Goal: Book appointment/travel/reservation

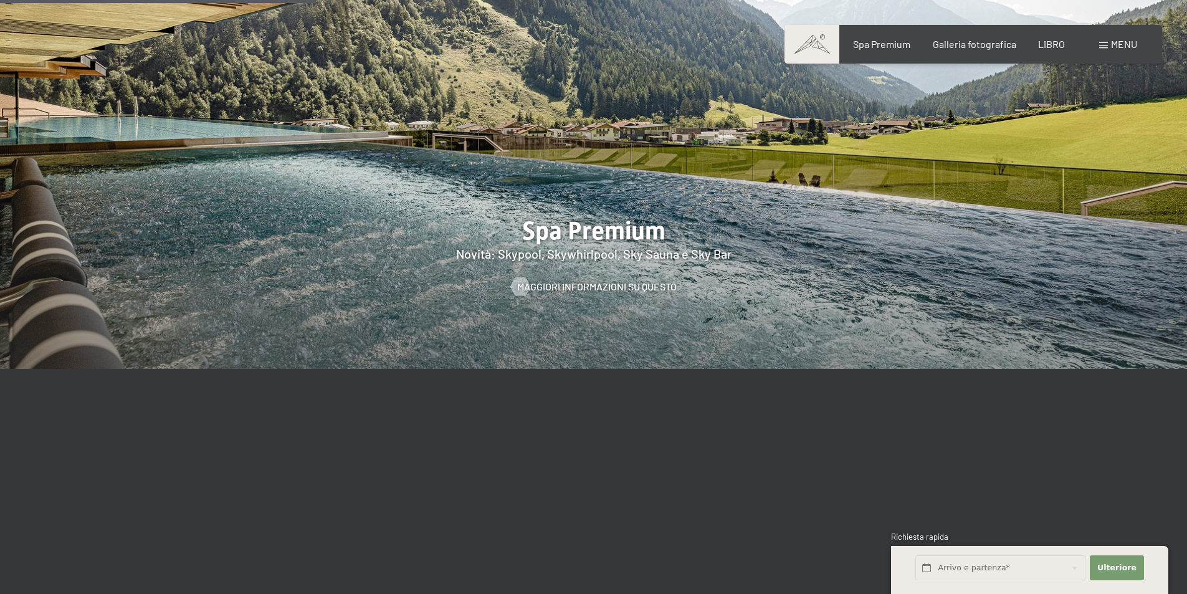
scroll to position [1869, 0]
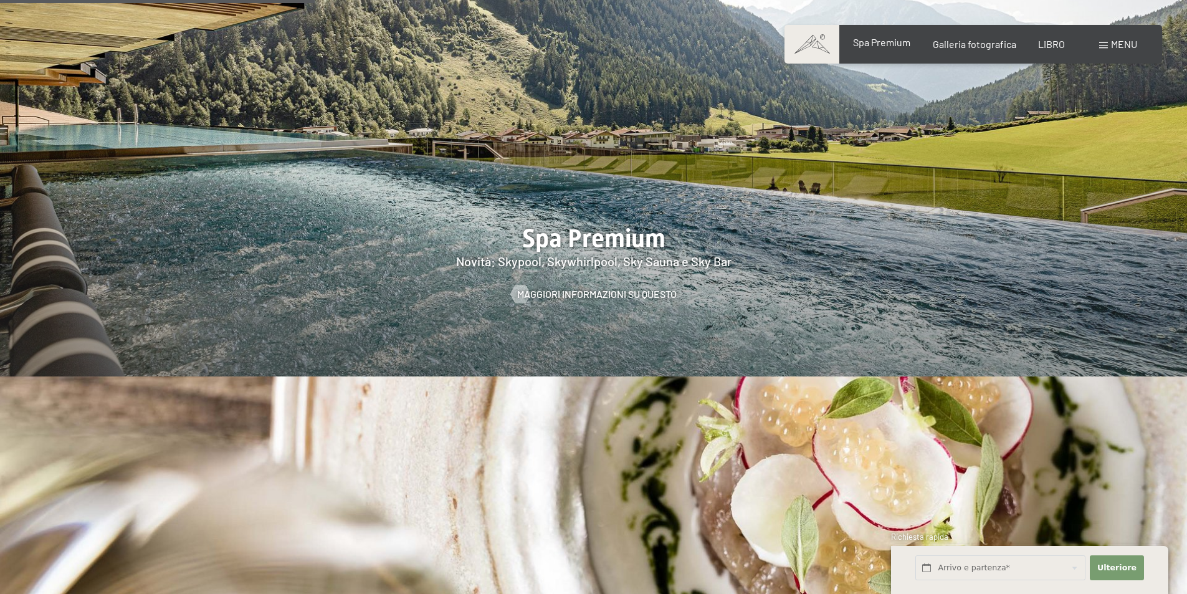
click at [894, 46] on font "Spa Premium" at bounding box center [881, 42] width 57 height 12
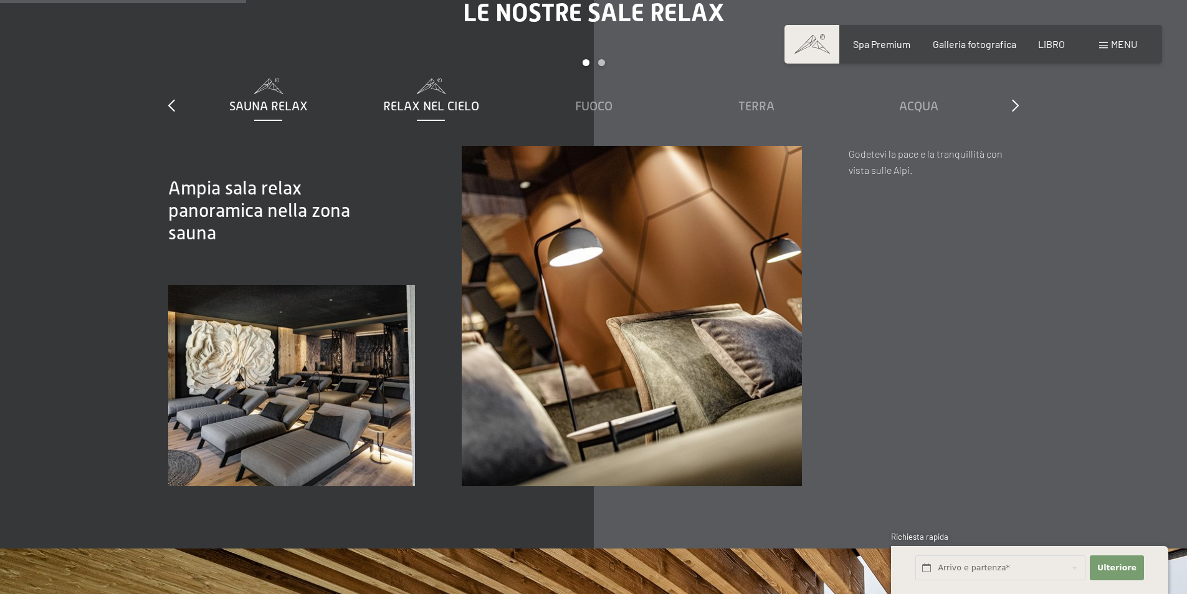
click at [421, 107] on font "Relax nel cielo" at bounding box center [431, 106] width 96 height 14
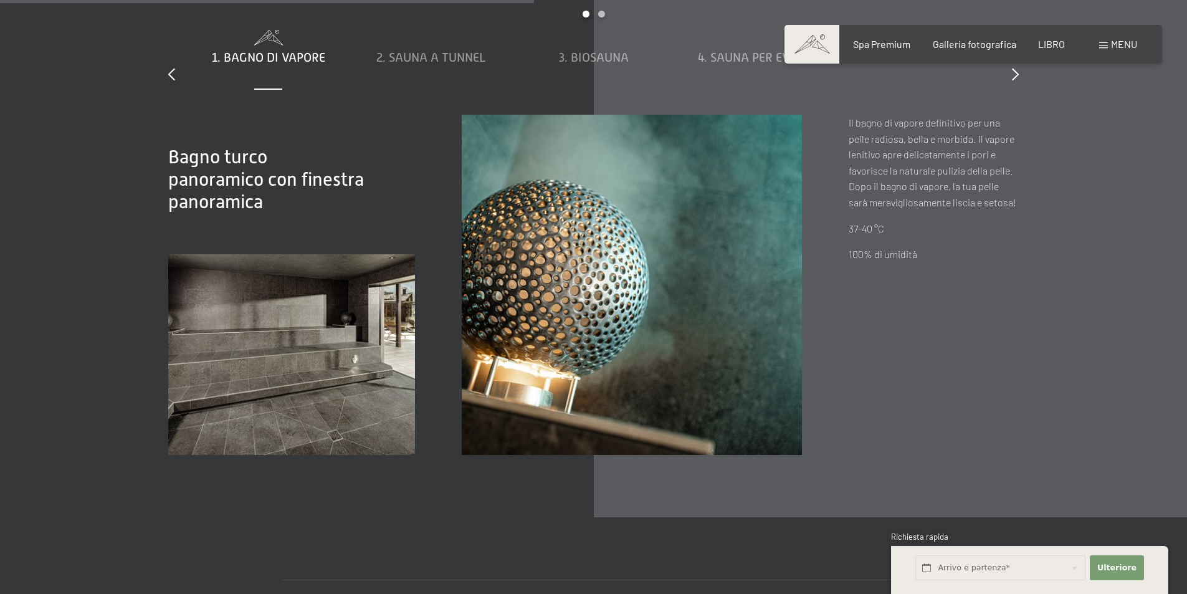
scroll to position [4175, 0]
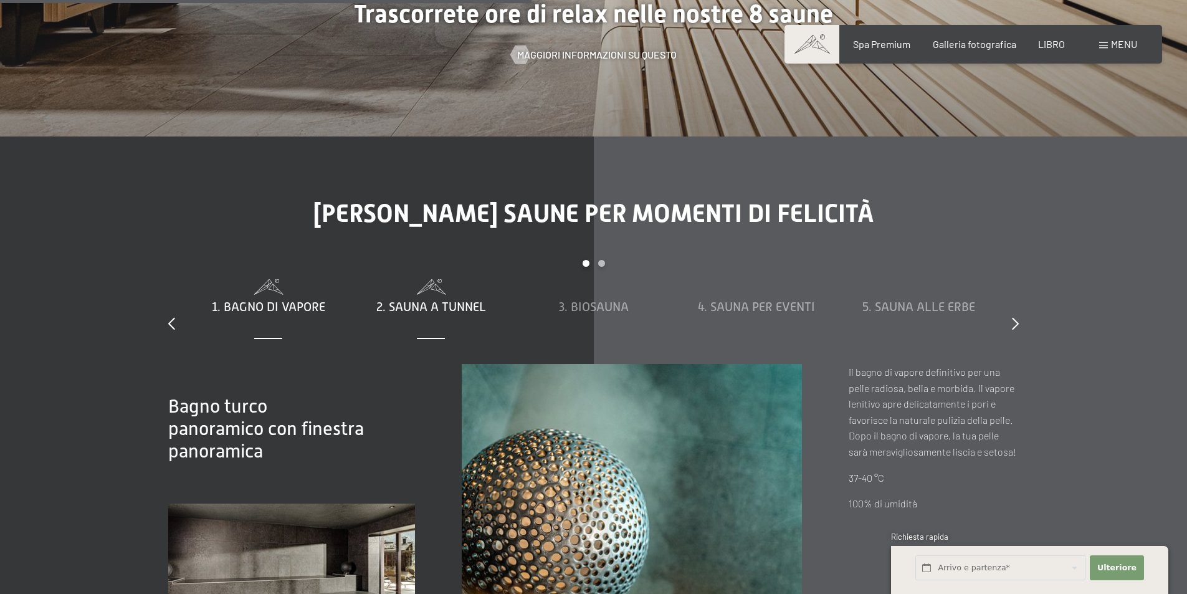
click at [452, 307] on font "2. Sauna a tunnel" at bounding box center [431, 307] width 110 height 14
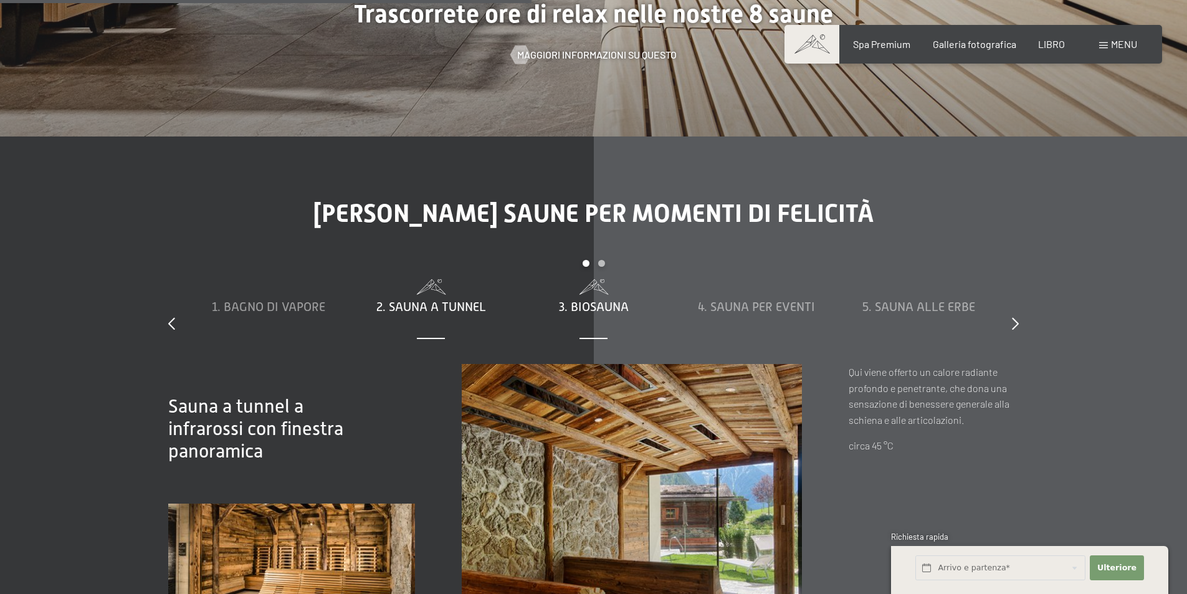
click at [576, 303] on font "3. Biosauna" at bounding box center [594, 307] width 70 height 14
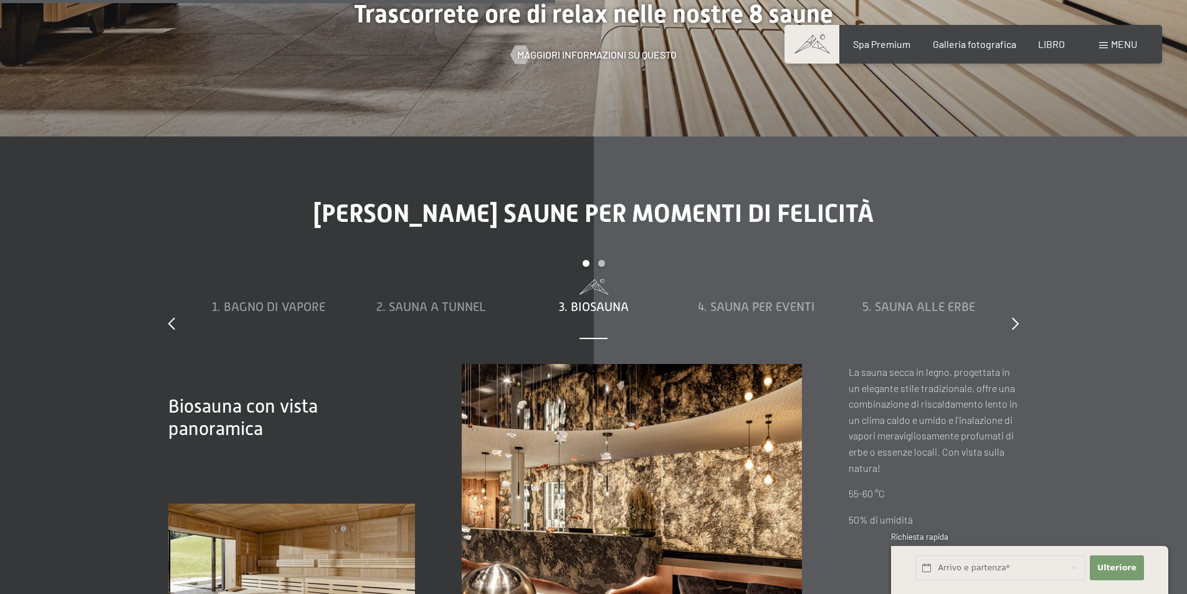
scroll to position [4362, 0]
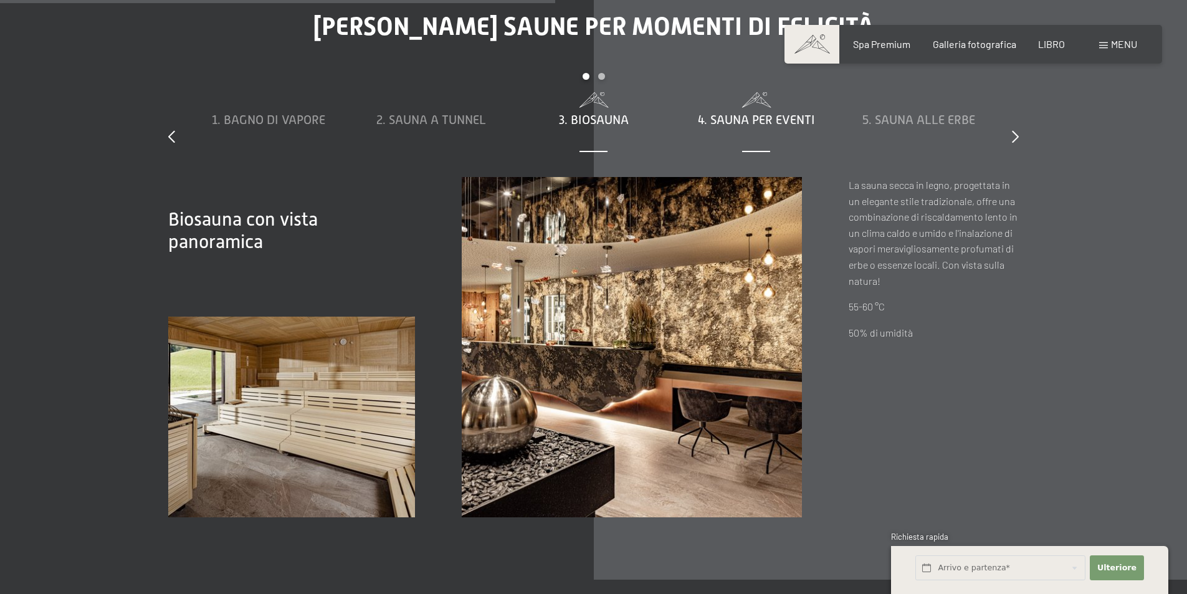
click at [793, 119] on font "4. Sauna per eventi" at bounding box center [756, 120] width 117 height 14
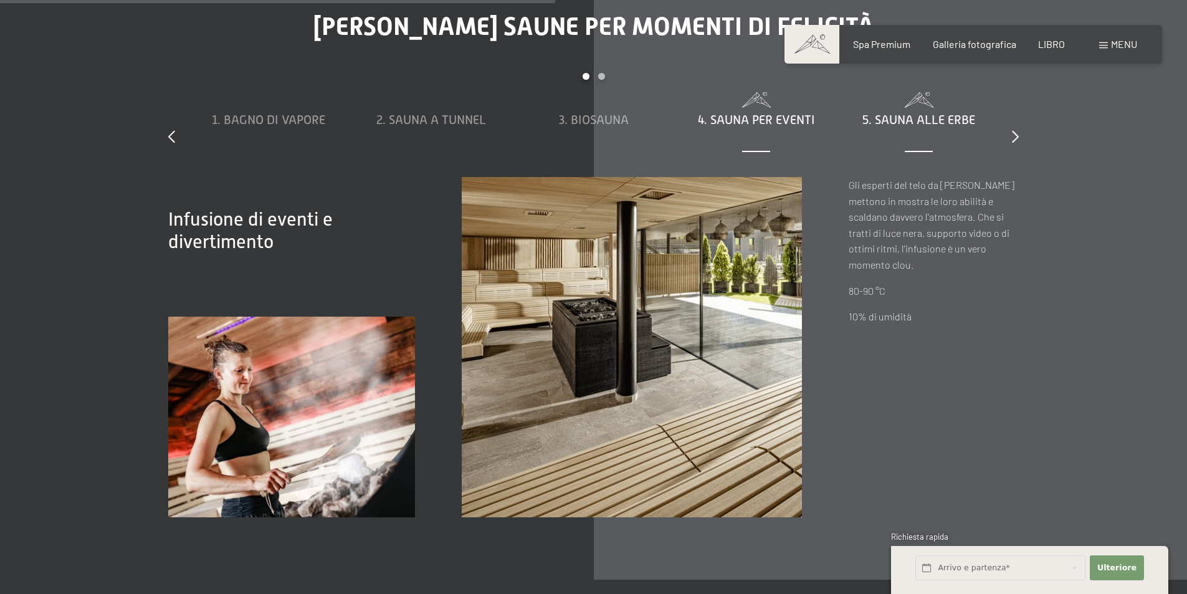
click at [883, 115] on font "5. Sauna alle erbe" at bounding box center [918, 120] width 113 height 14
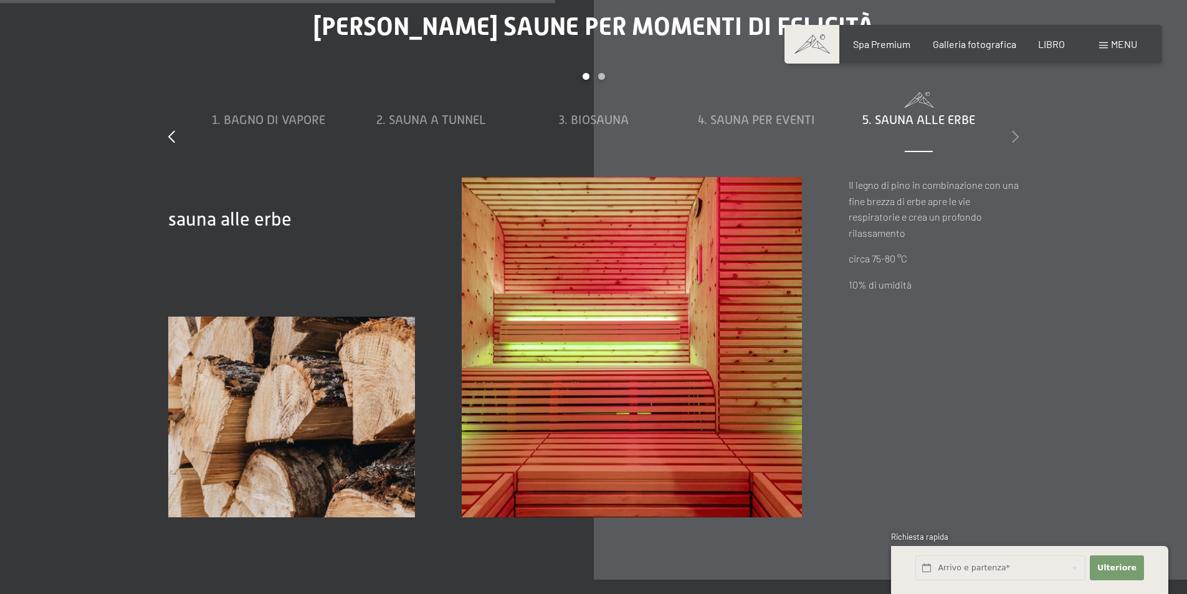
click at [1015, 135] on icon at bounding box center [1015, 136] width 7 height 12
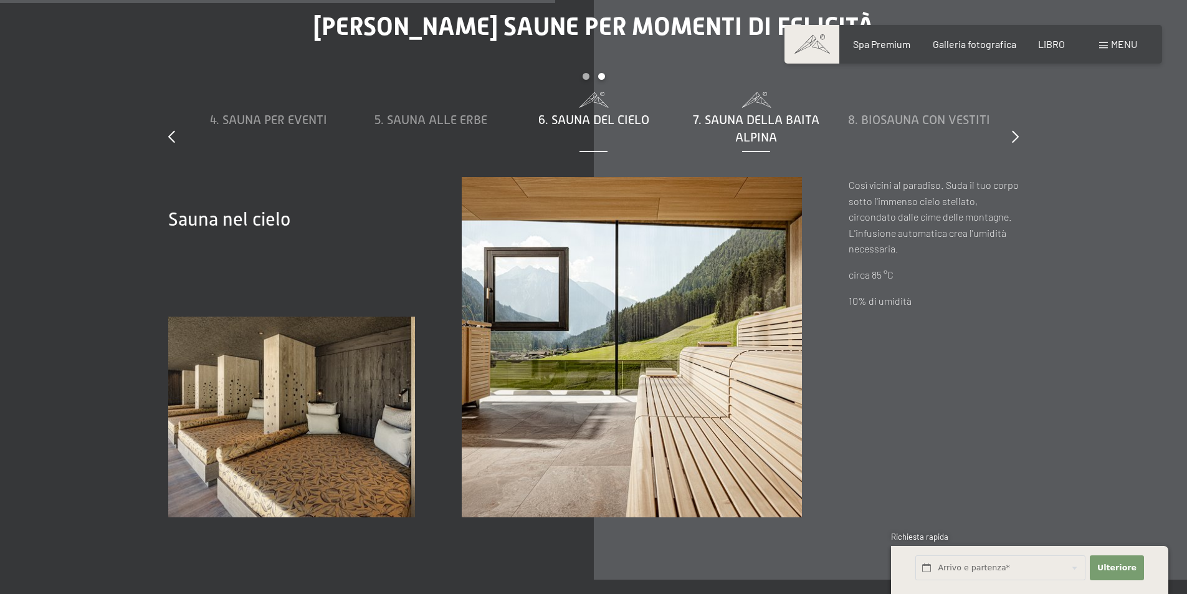
click at [761, 123] on font "7. Sauna della baita alpina" at bounding box center [756, 128] width 127 height 31
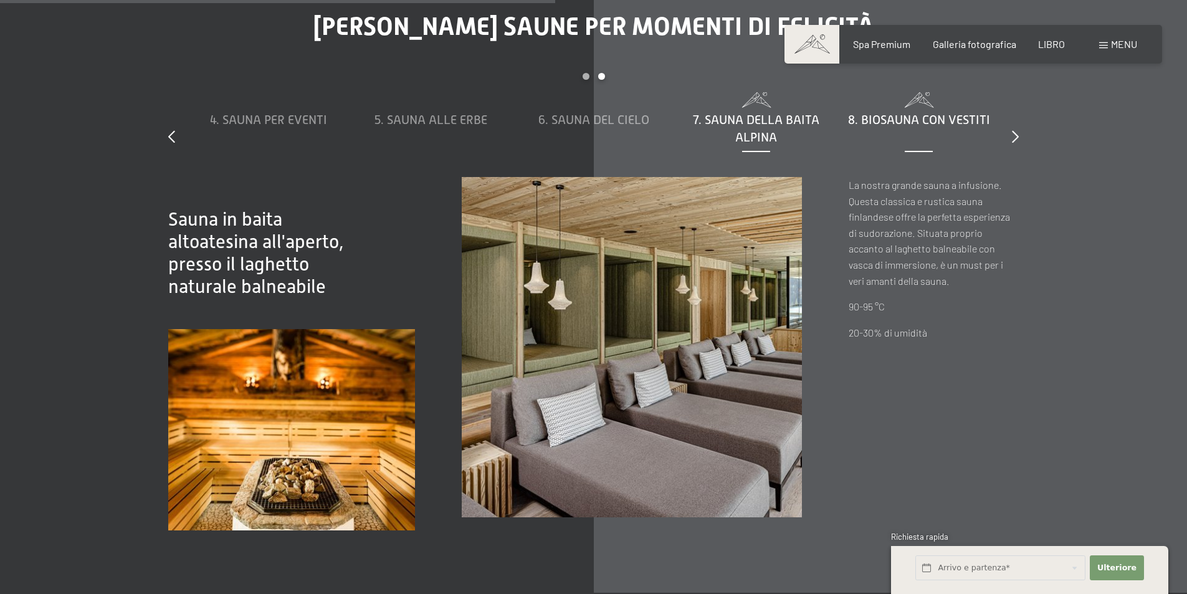
click at [907, 116] on font "8. Biosauna con vestiti" at bounding box center [919, 120] width 142 height 14
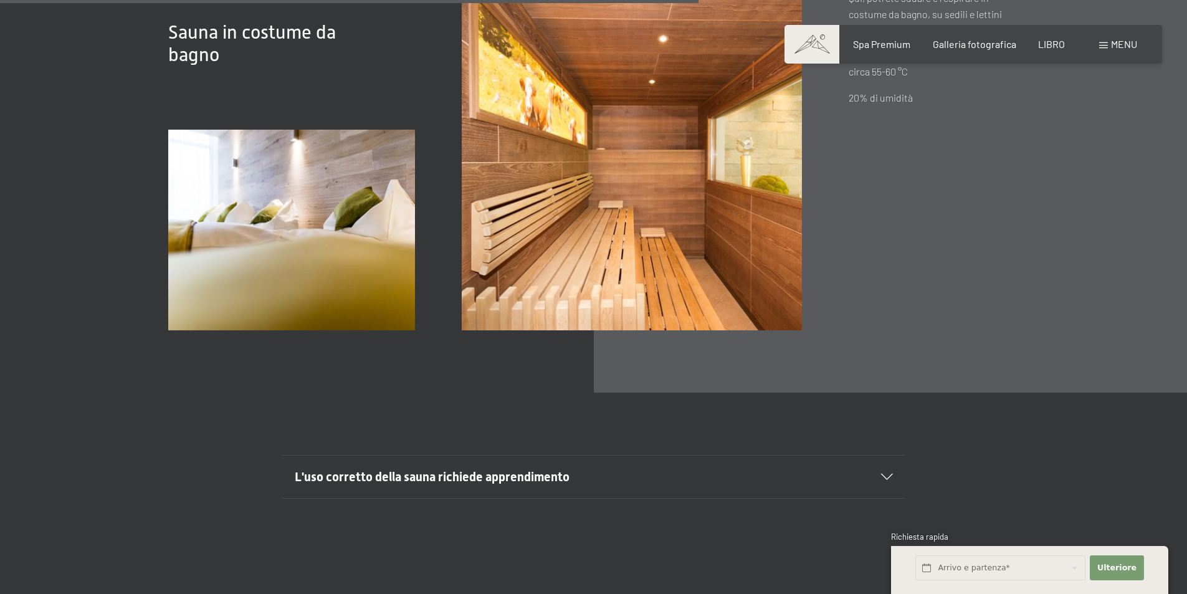
scroll to position [4798, 0]
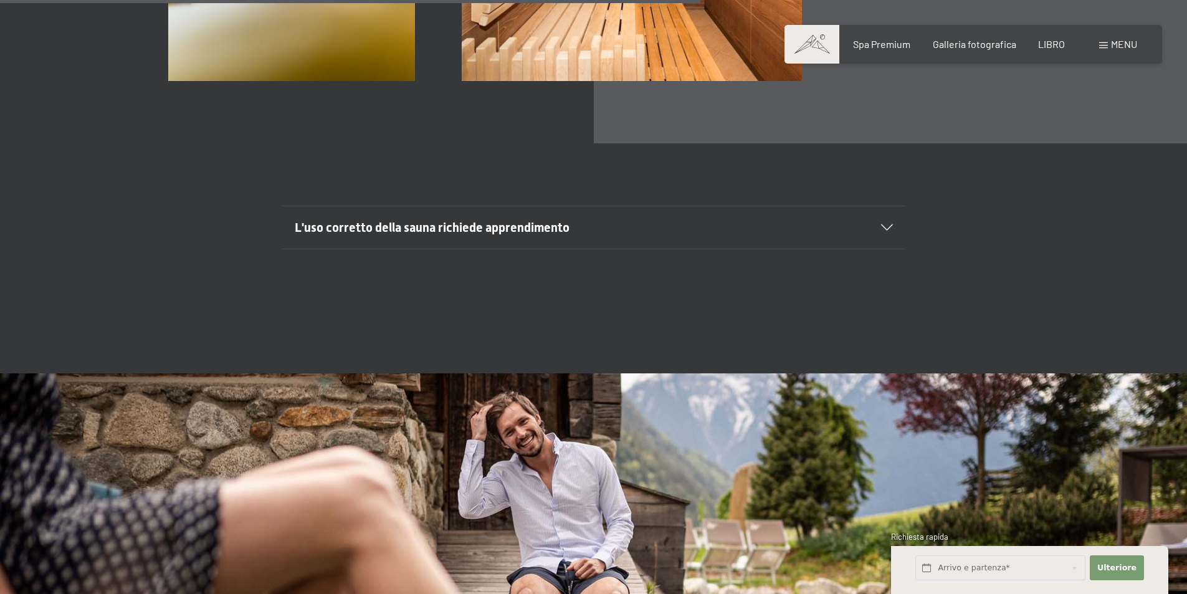
click at [890, 224] on icon at bounding box center [887, 227] width 12 height 6
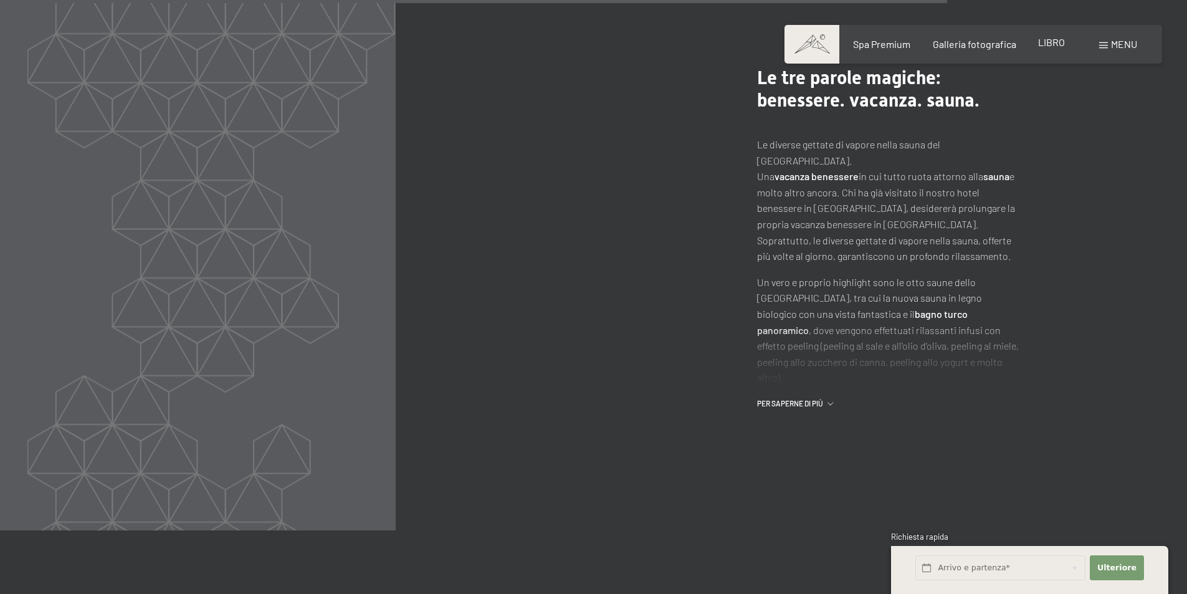
scroll to position [6642, 0]
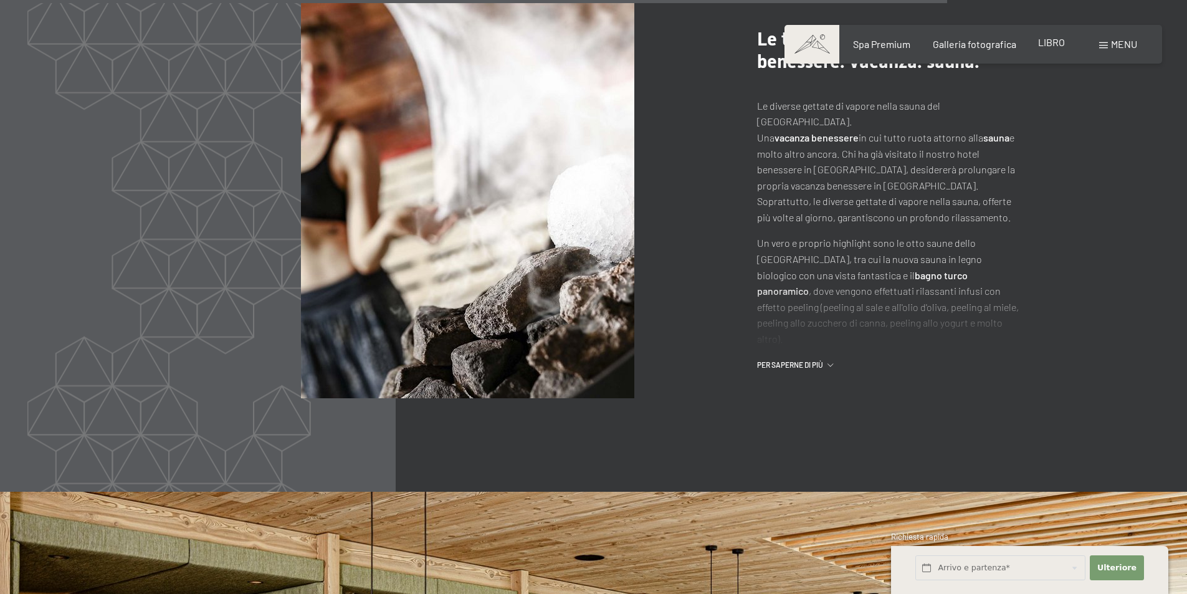
click at [1041, 43] on font "LIBRO" at bounding box center [1051, 42] width 27 height 12
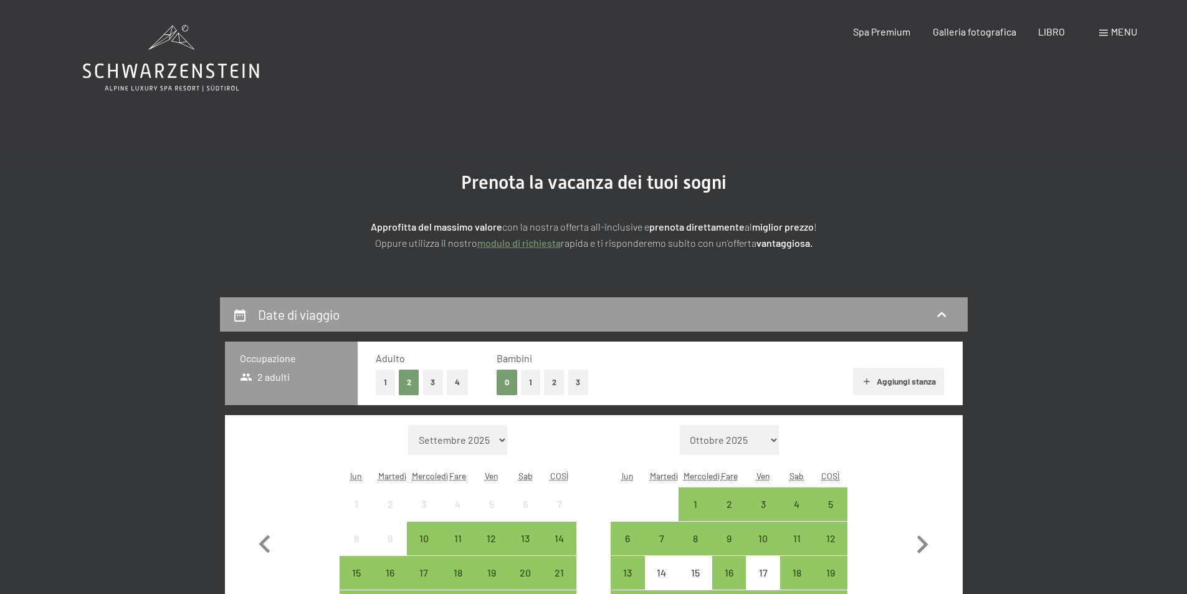
click at [1117, 30] on font "menu" at bounding box center [1124, 32] width 26 height 12
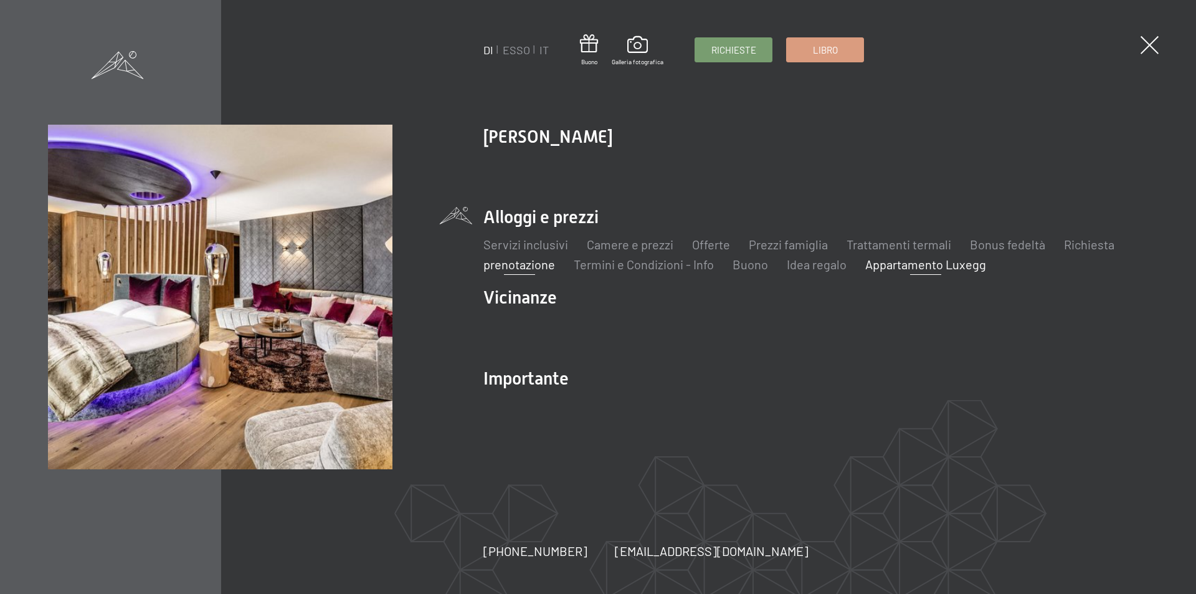
click at [876, 263] on font "Appartamento Luxegg" at bounding box center [926, 264] width 121 height 15
